Goal: Transaction & Acquisition: Register for event/course

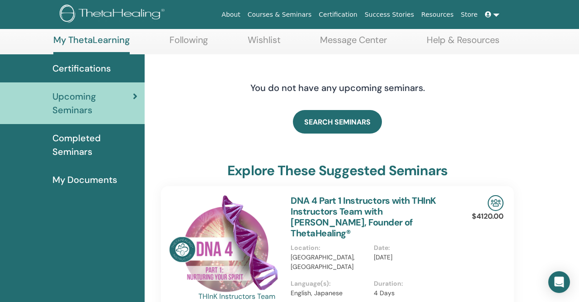
scroll to position [45, 0]
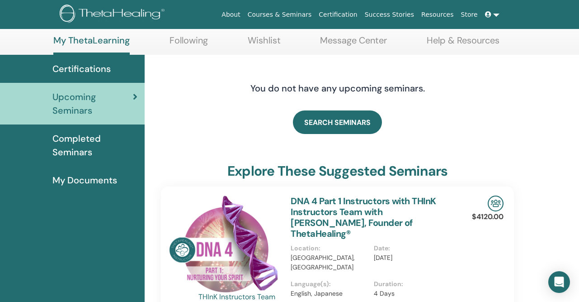
click at [265, 40] on link "Wishlist" at bounding box center [264, 44] width 33 height 18
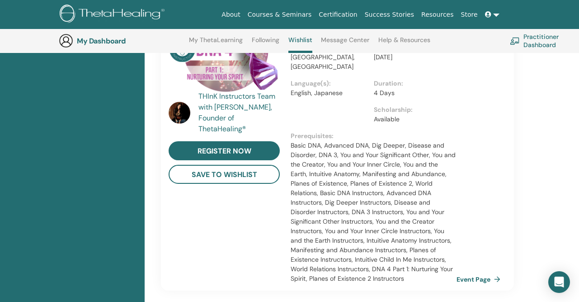
scroll to position [821, 0]
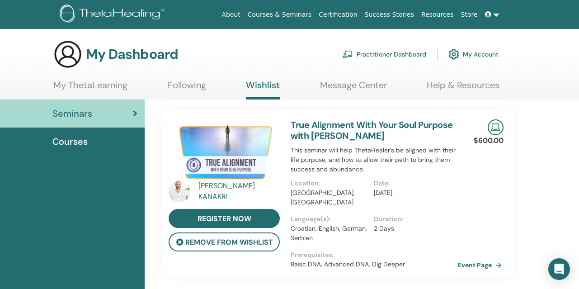
click at [473, 258] on link "Event Page" at bounding box center [481, 265] width 47 height 14
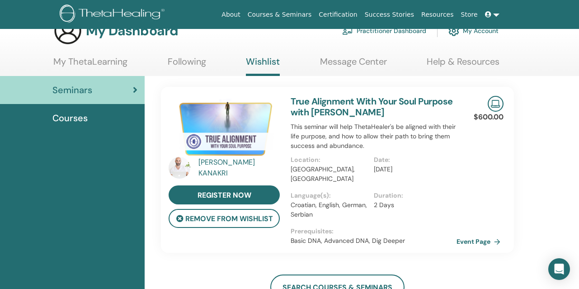
scroll to position [24, 0]
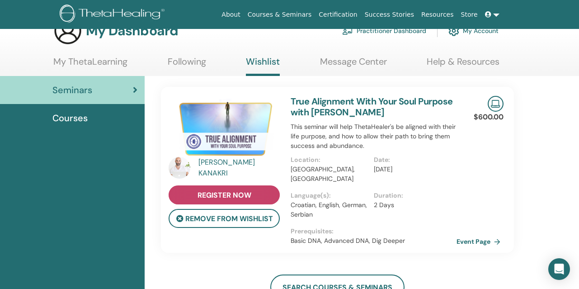
click at [225, 196] on span "register now" at bounding box center [225, 194] width 54 height 9
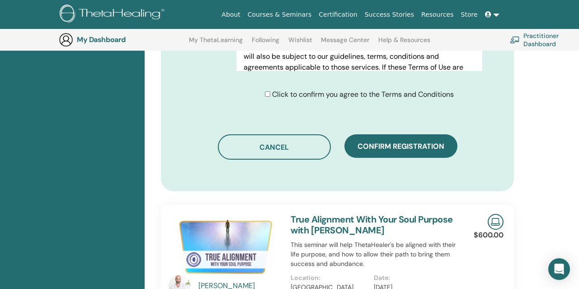
scroll to position [541, 0]
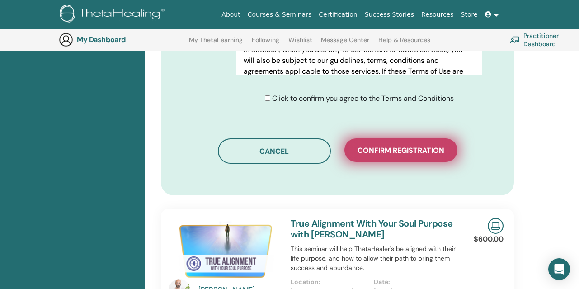
click at [397, 161] on button "Confirm registration" at bounding box center [400, 150] width 113 height 24
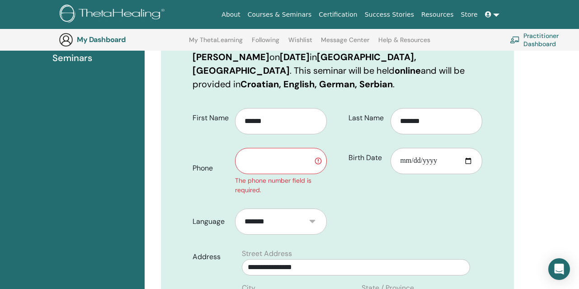
scroll to position [157, 0]
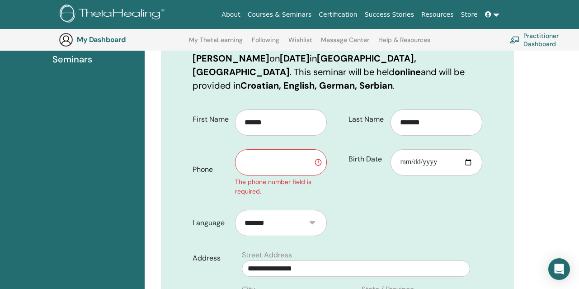
type input "*"
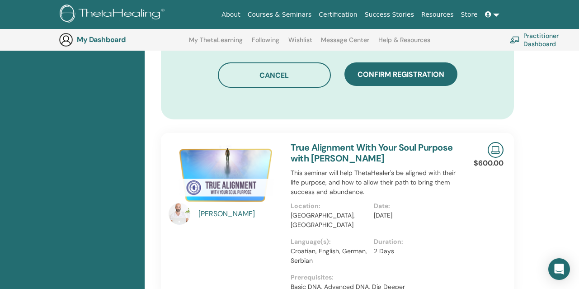
scroll to position [637, 0]
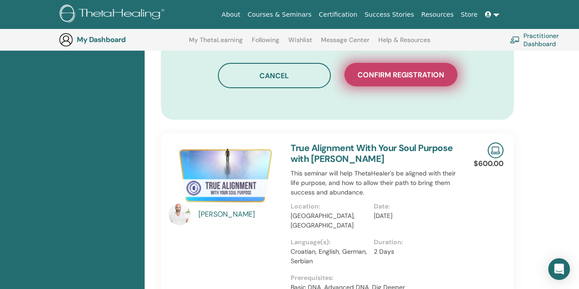
type input "**********"
click at [405, 74] on span "Confirm registration" at bounding box center [401, 74] width 87 height 9
